Goal: Find specific page/section: Find specific page/section

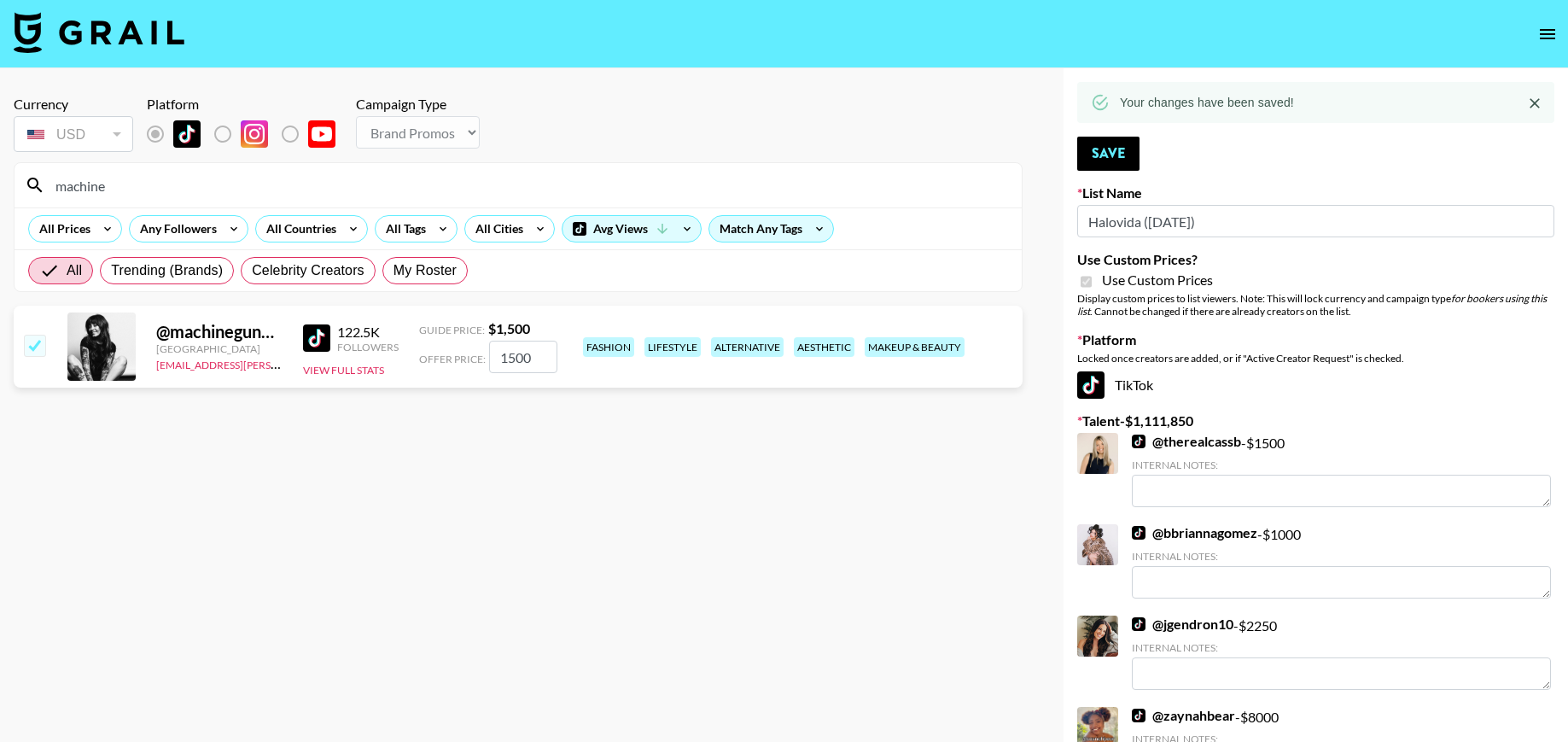
select select "Brand"
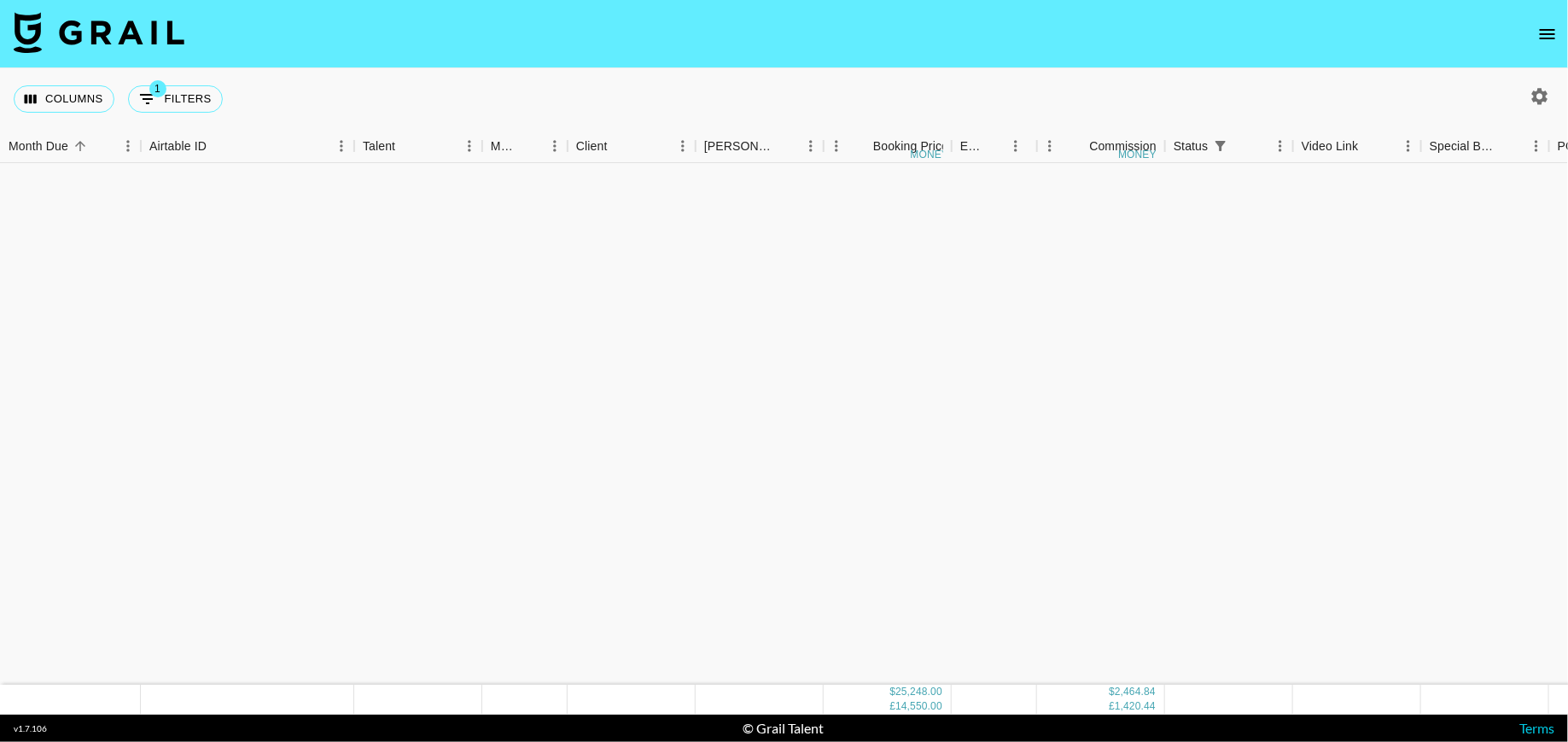
scroll to position [795, 0]
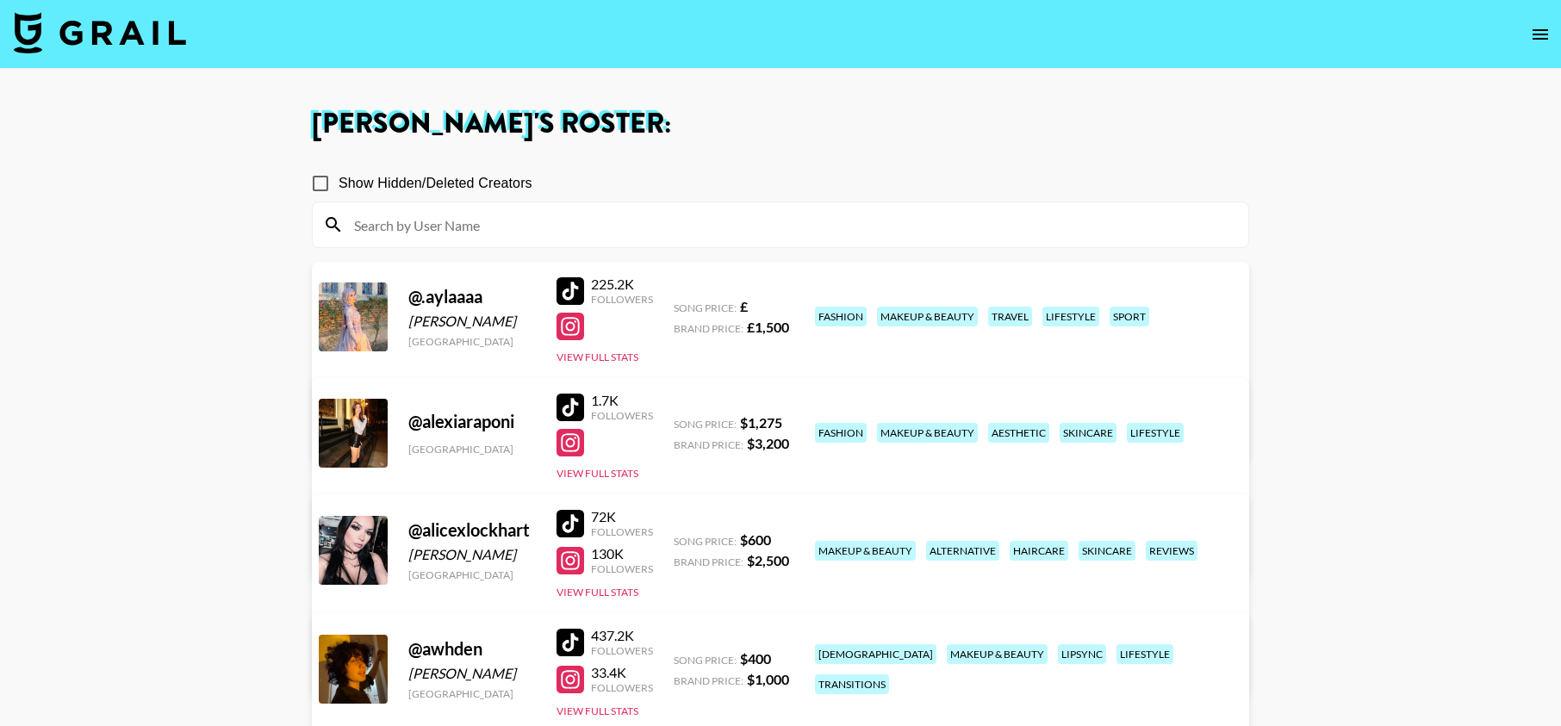
scroll to position [717, 0]
